Goal: Download file/media

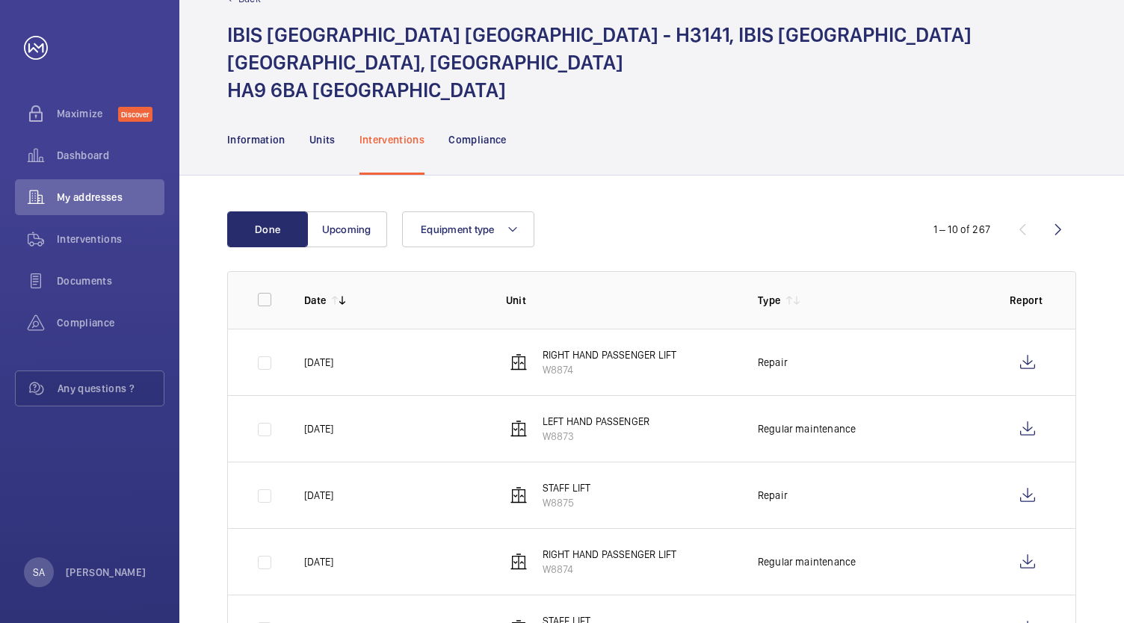
scroll to position [149, 0]
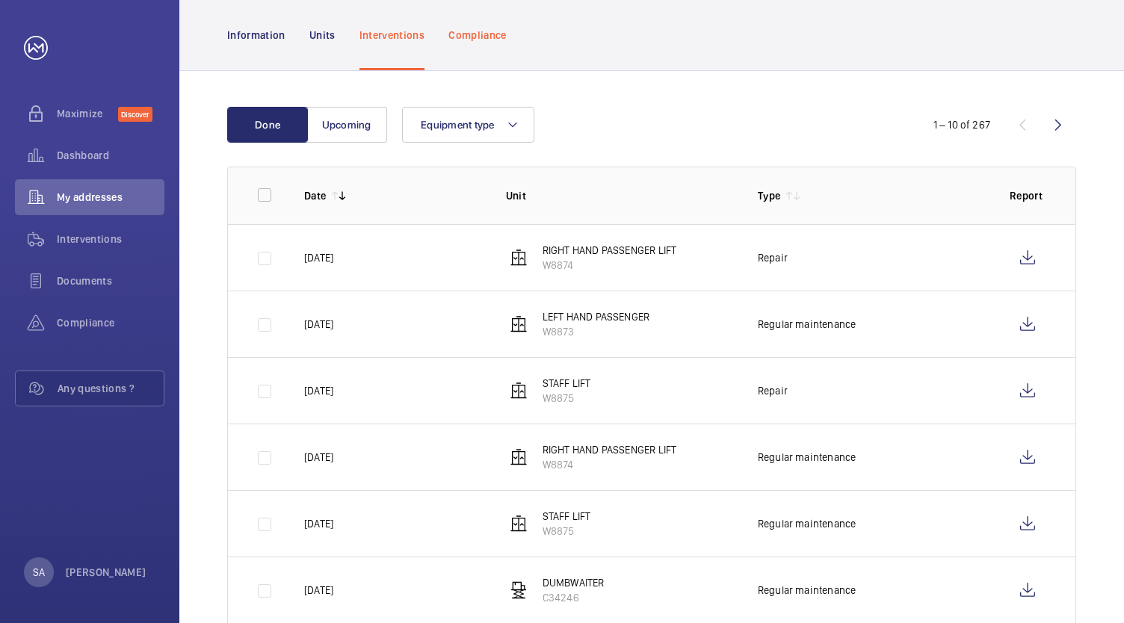
click at [482, 28] on p "Compliance" at bounding box center [477, 35] width 58 height 15
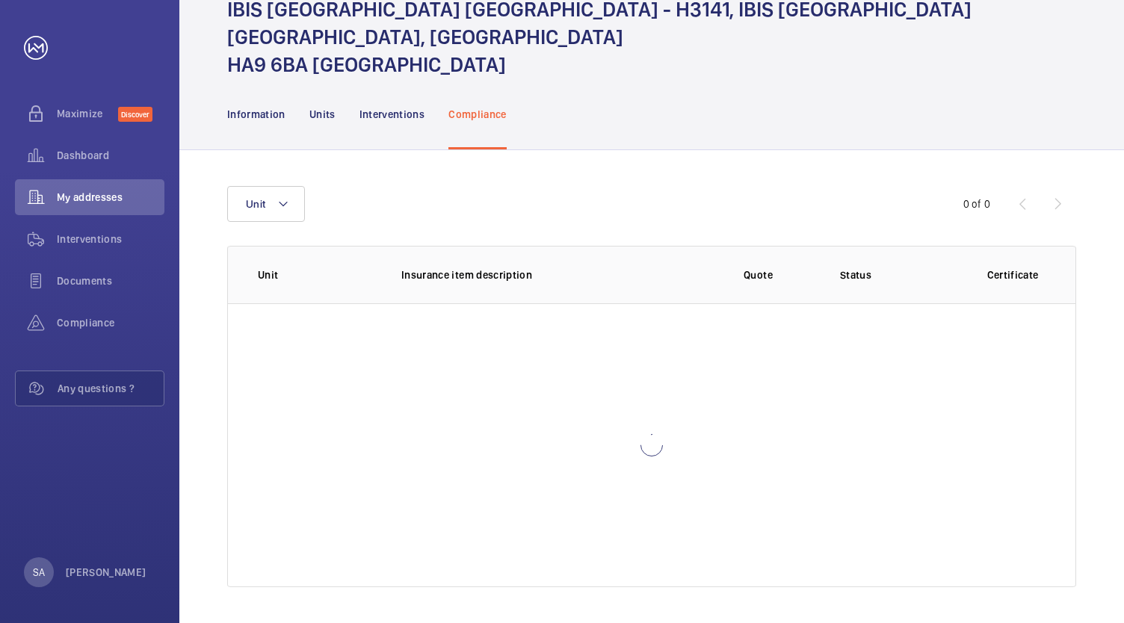
scroll to position [42, 0]
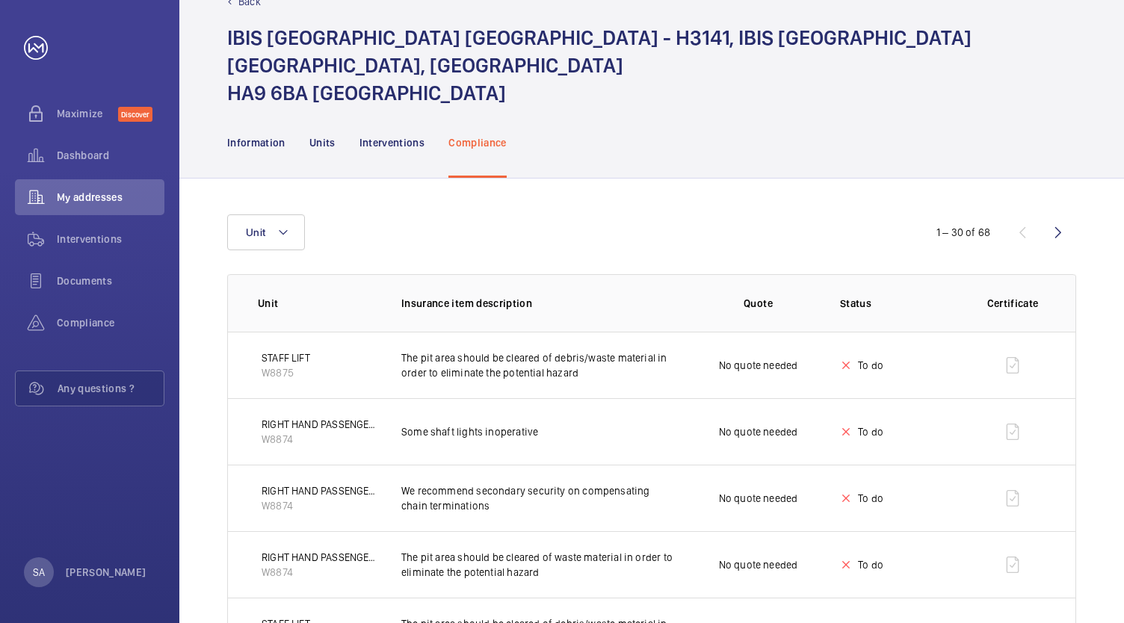
scroll to position [149, 0]
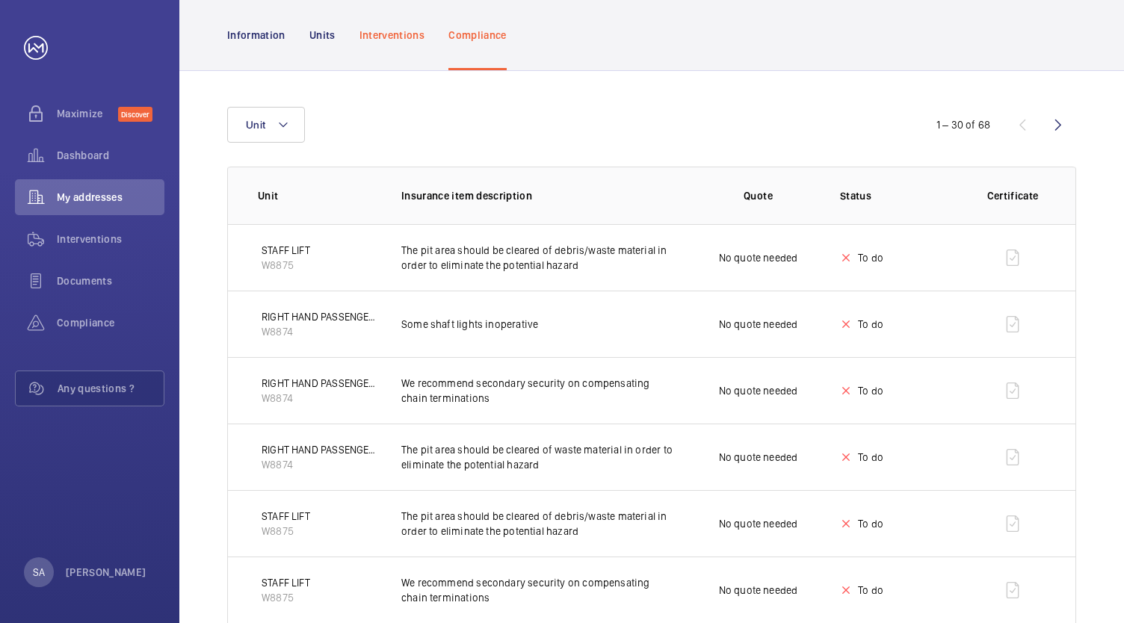
click at [389, 28] on p "Interventions" at bounding box center [392, 35] width 66 height 15
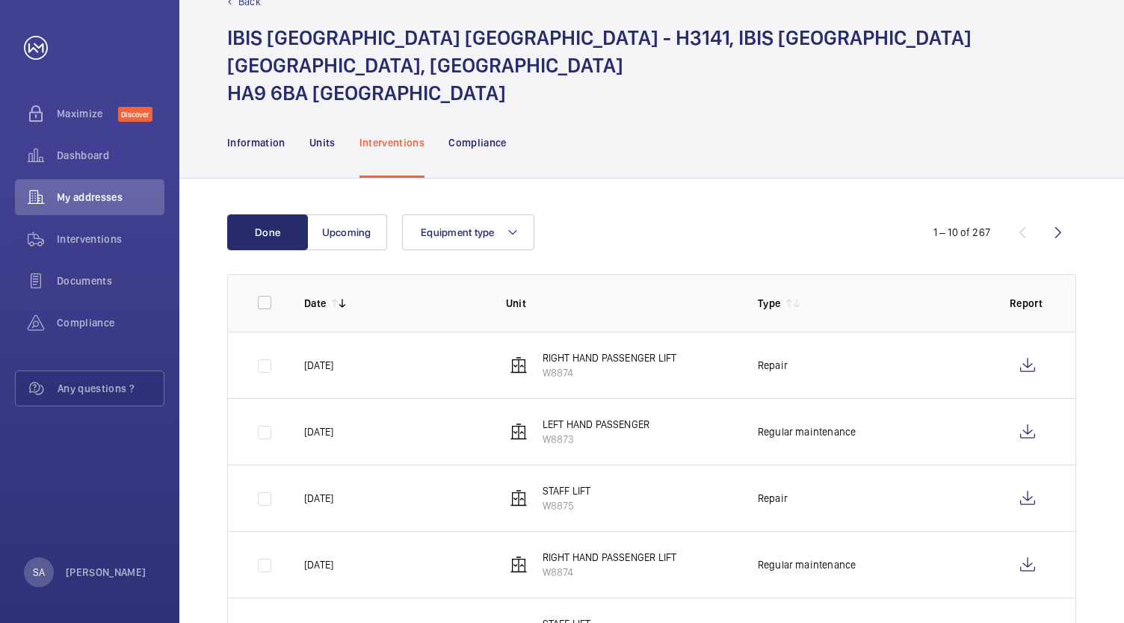
scroll to position [149, 0]
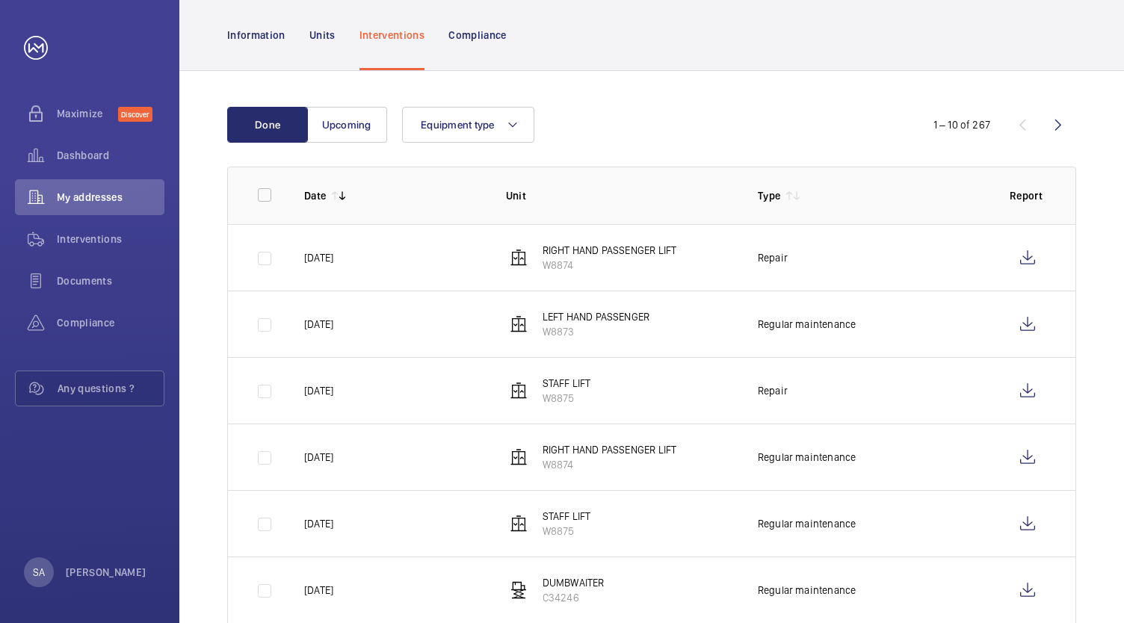
click at [263, 234] on td at bounding box center [254, 257] width 52 height 66
click at [261, 295] on td at bounding box center [254, 324] width 52 height 66
click at [267, 180] on input "checkbox" at bounding box center [265, 195] width 30 height 30
checkbox input "true"
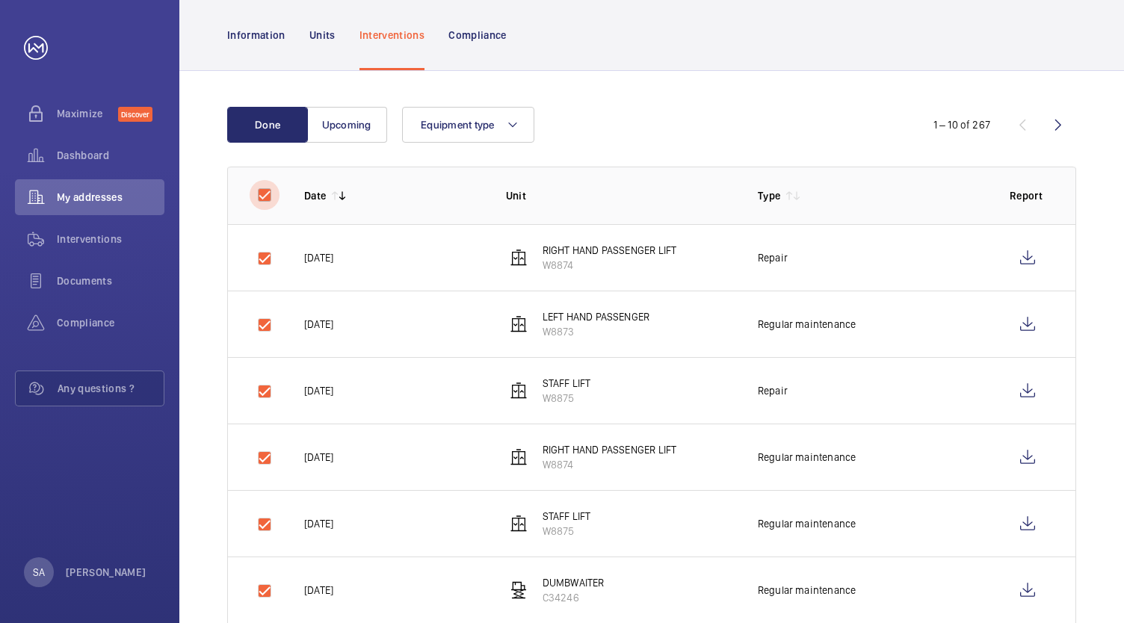
checkbox input "true"
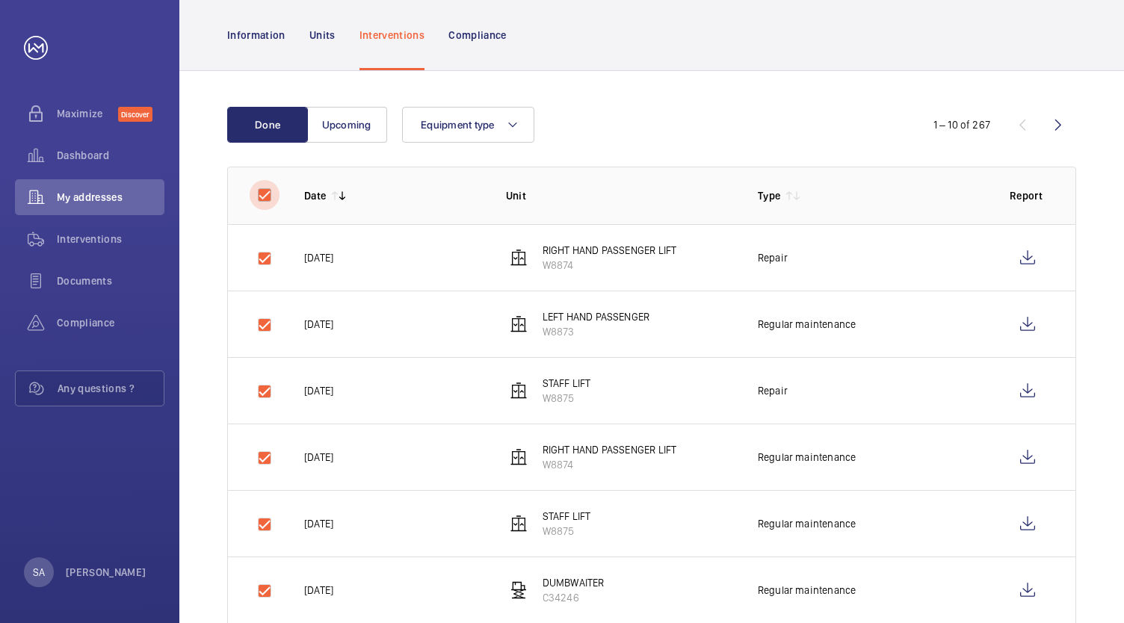
checkbox input "true"
click at [267, 180] on input "checkbox" at bounding box center [265, 195] width 30 height 30
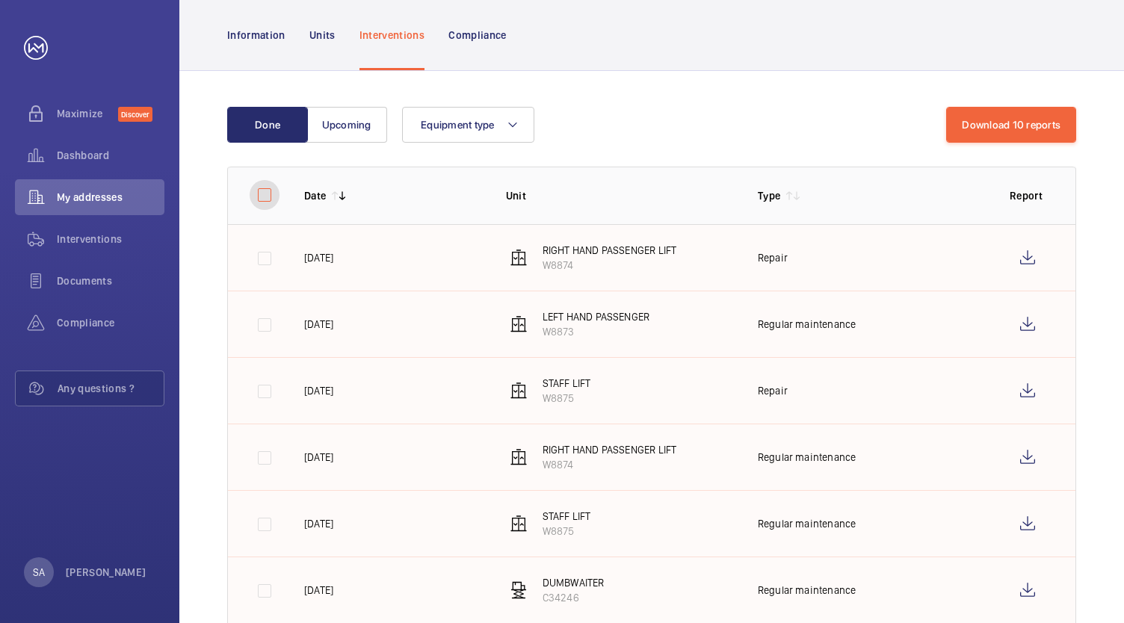
checkbox input "false"
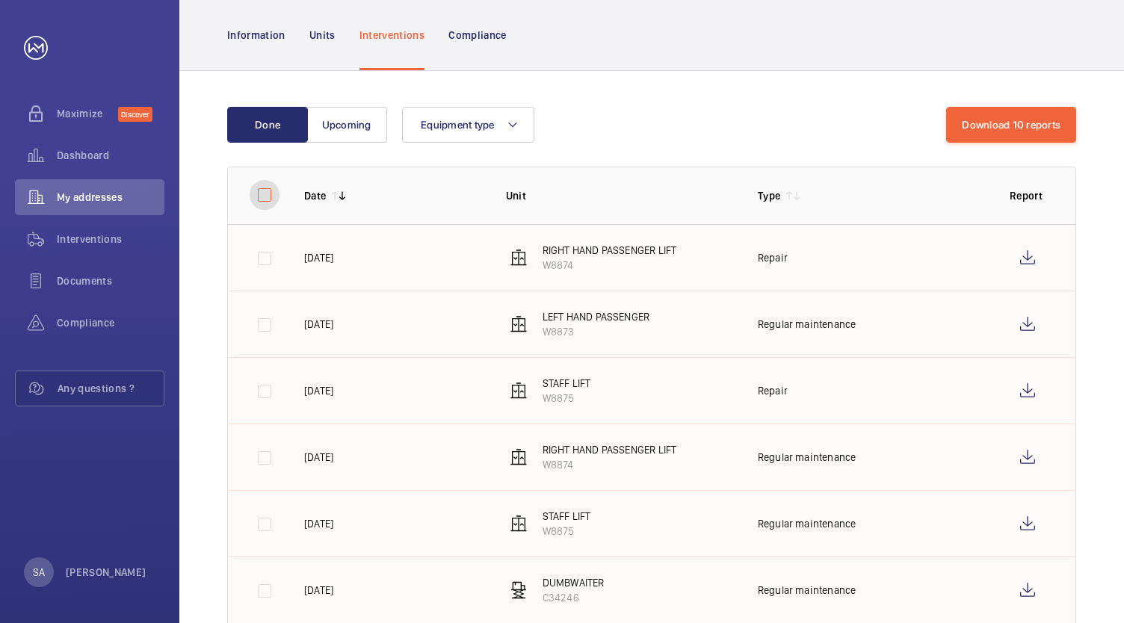
checkbox input "false"
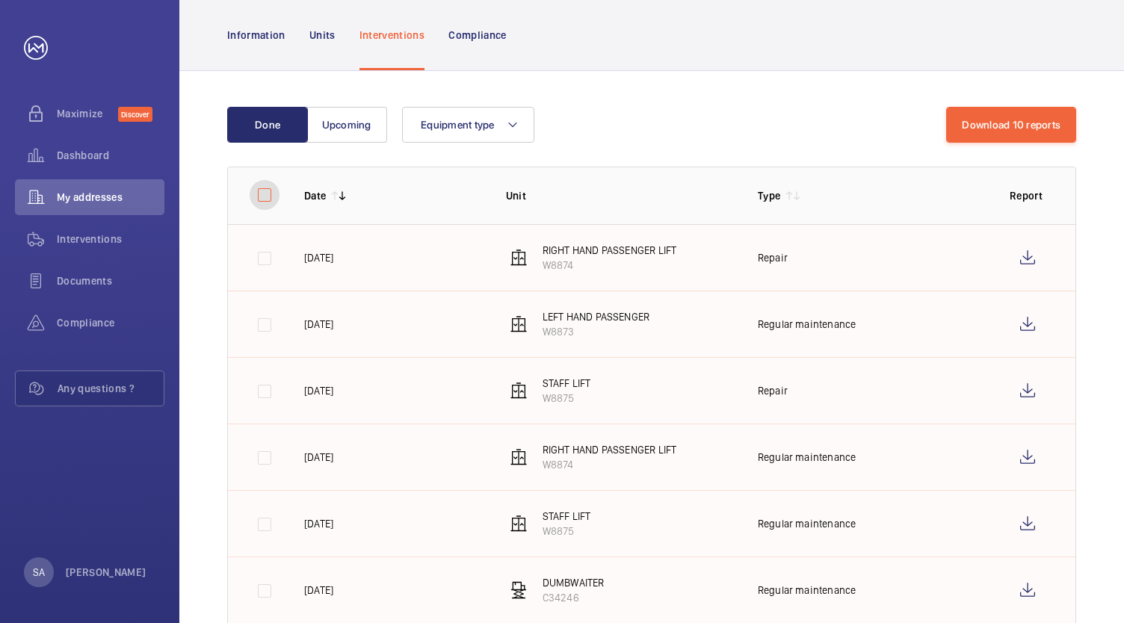
checkbox input "false"
click at [264, 225] on td at bounding box center [254, 257] width 52 height 66
drag, startPoint x: 263, startPoint y: 167, endPoint x: 273, endPoint y: 197, distance: 32.1
click at [264, 180] on input "checkbox" at bounding box center [265, 195] width 30 height 30
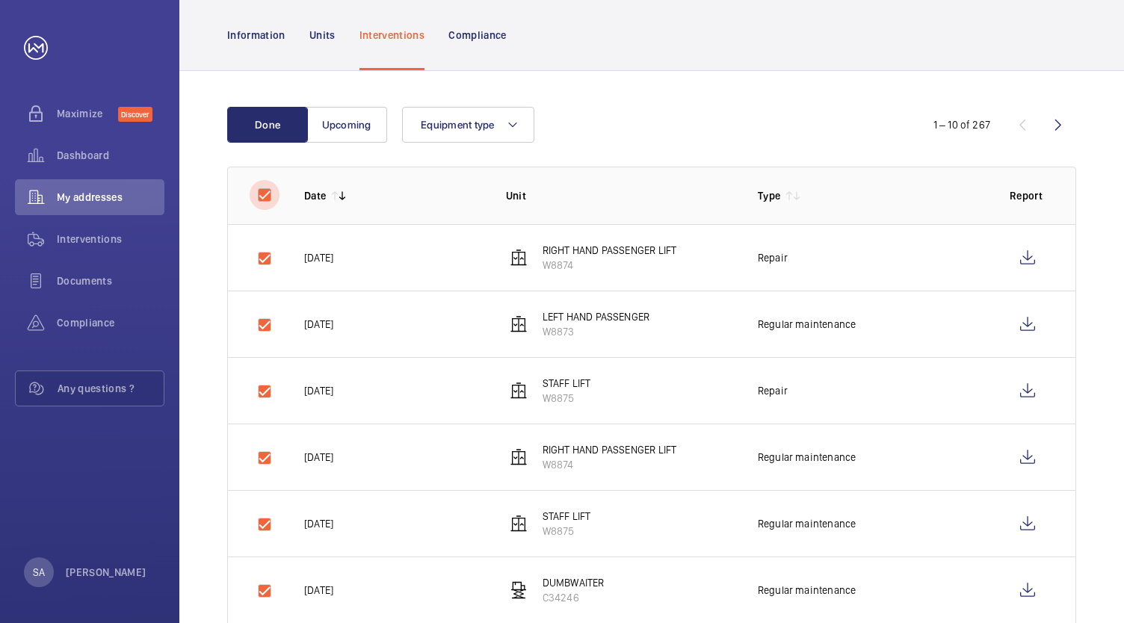
checkbox input "true"
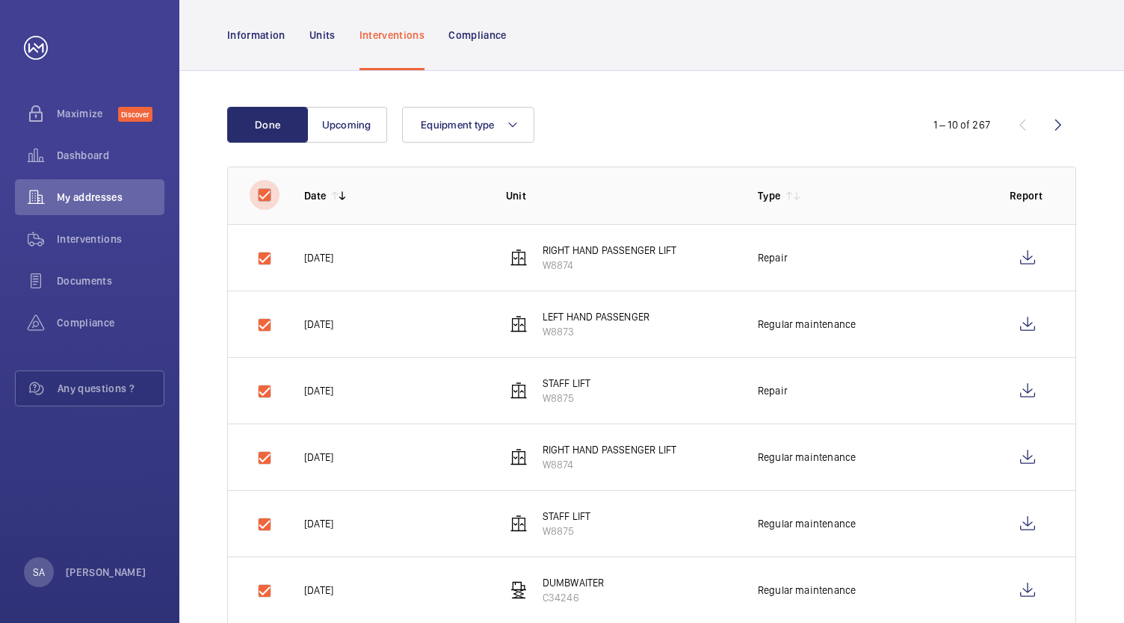
checkbox input "true"
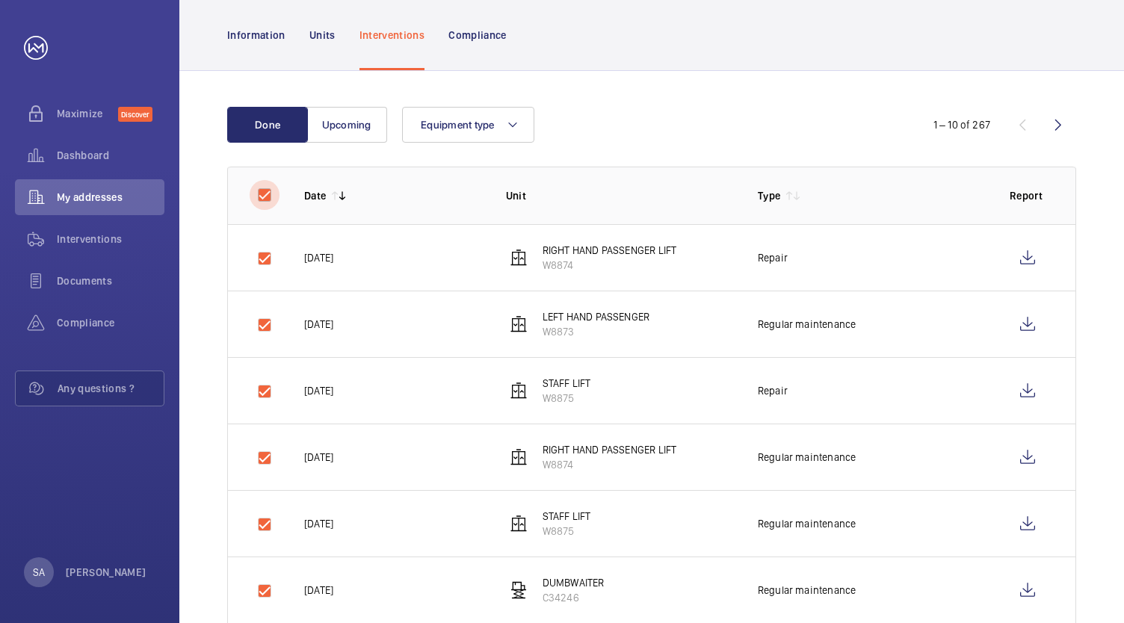
checkbox input "true"
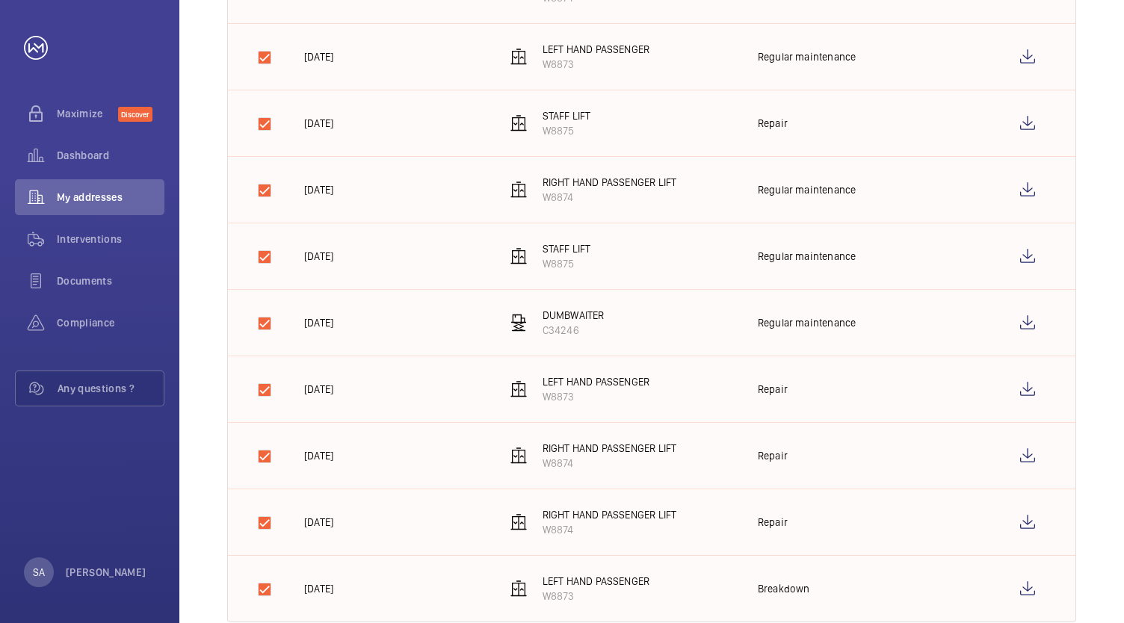
scroll to position [421, 0]
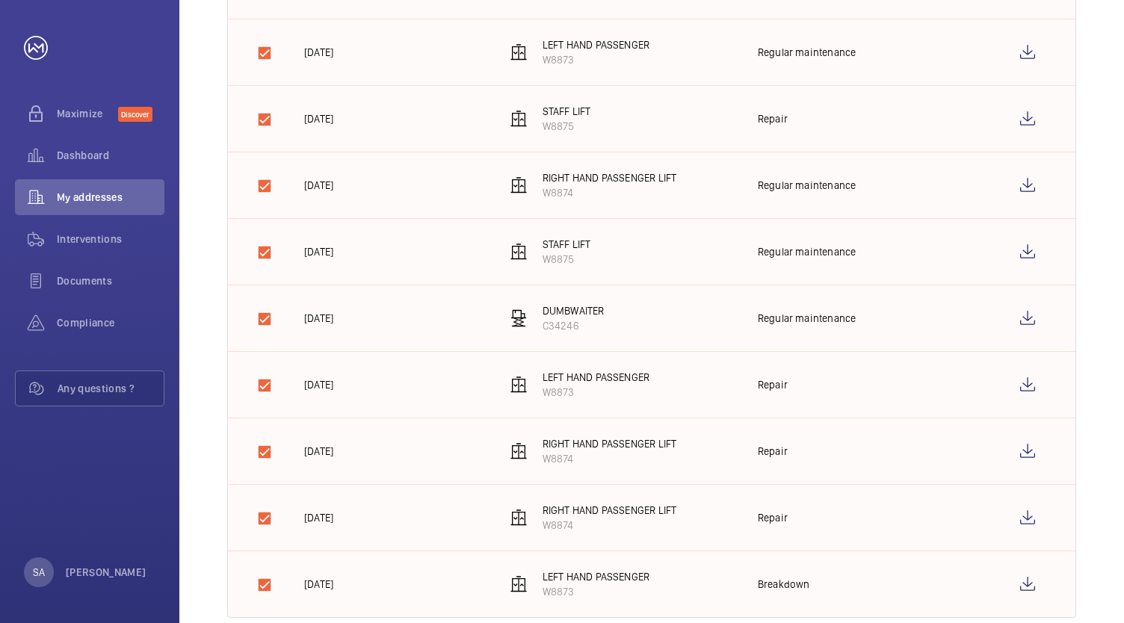
click at [261, 552] on td at bounding box center [254, 584] width 52 height 67
click at [264, 556] on td at bounding box center [254, 584] width 52 height 67
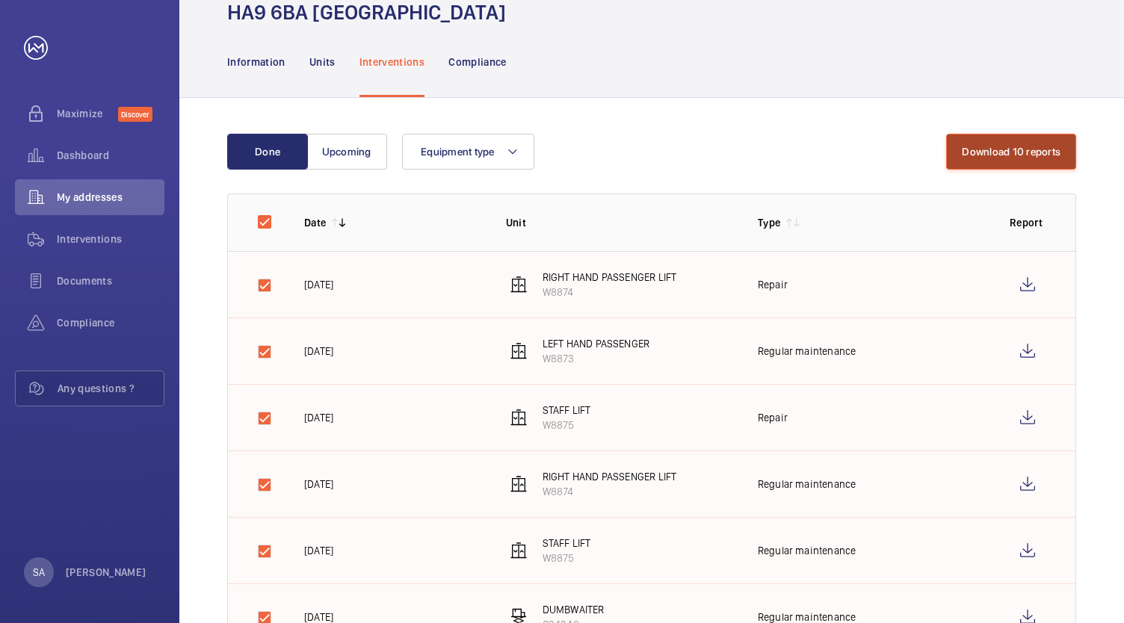
click at [985, 134] on button "Download 10 reports" at bounding box center [1011, 152] width 130 height 36
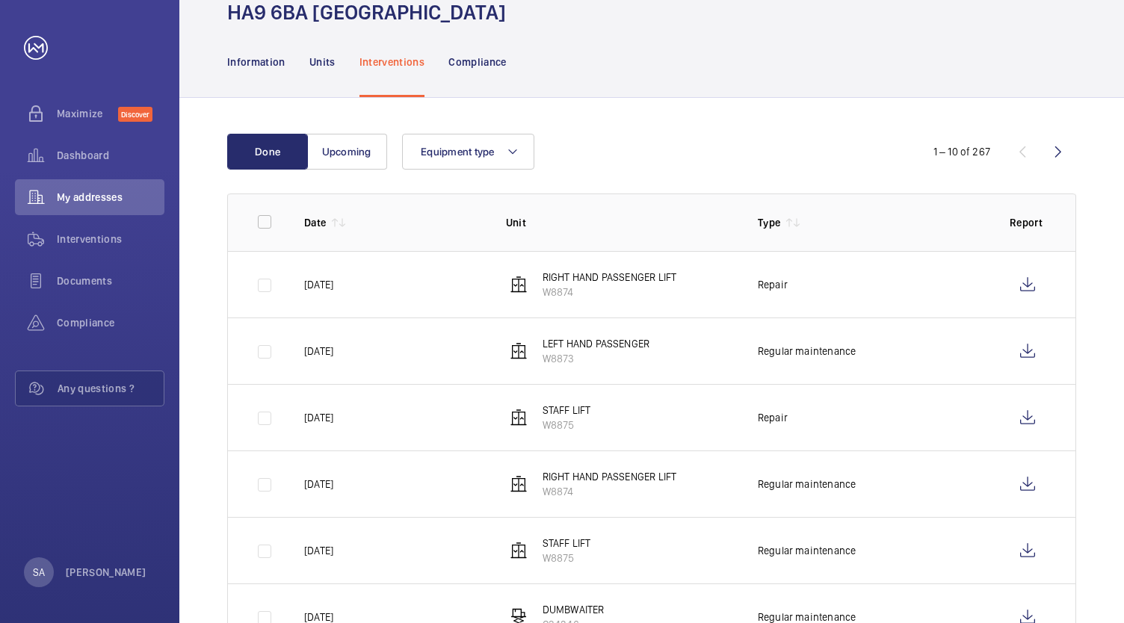
scroll to position [123, 0]
